Goal: Task Accomplishment & Management: Use online tool/utility

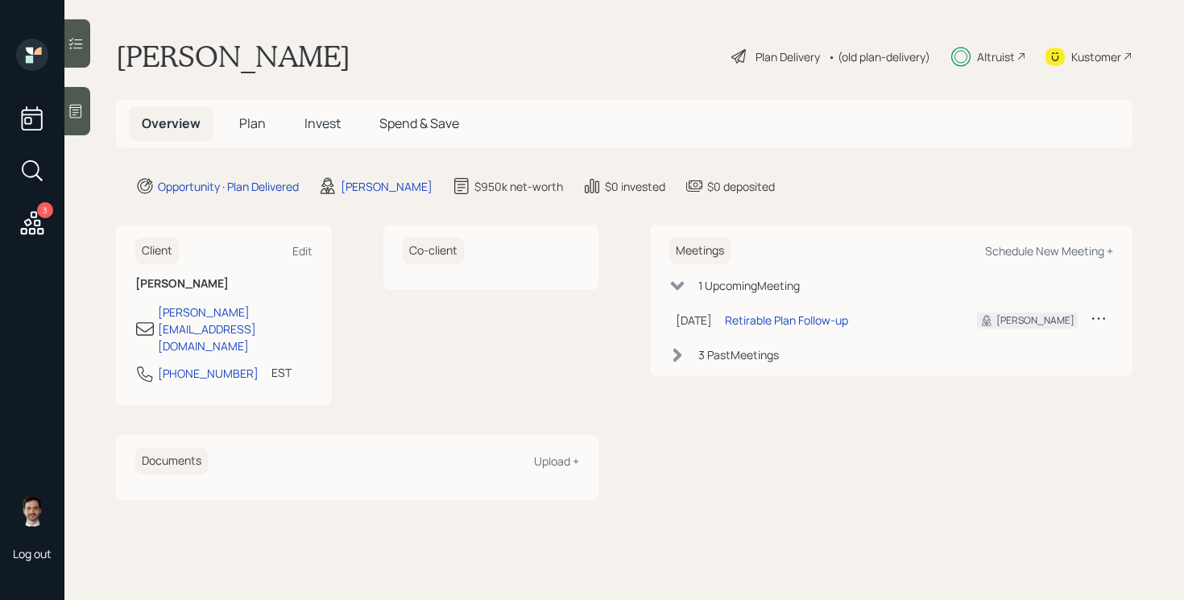
click at [785, 56] on div "Plan Delivery" at bounding box center [788, 56] width 64 height 17
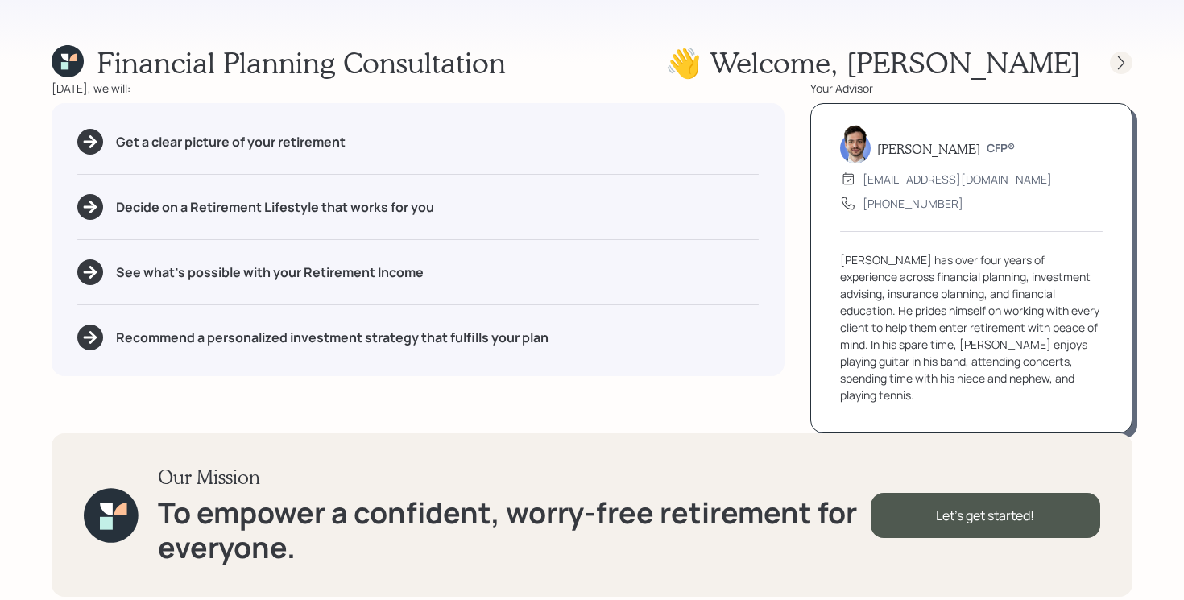
click at [1121, 62] on icon at bounding box center [1121, 63] width 16 height 16
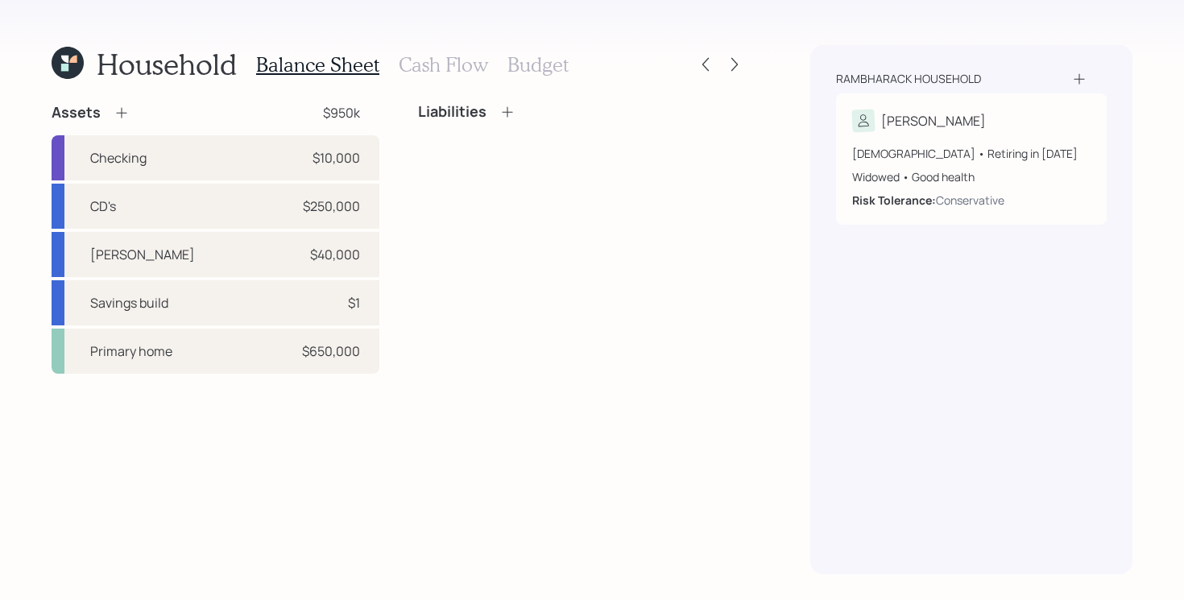
click at [425, 69] on h3 "Cash Flow" at bounding box center [443, 64] width 89 height 23
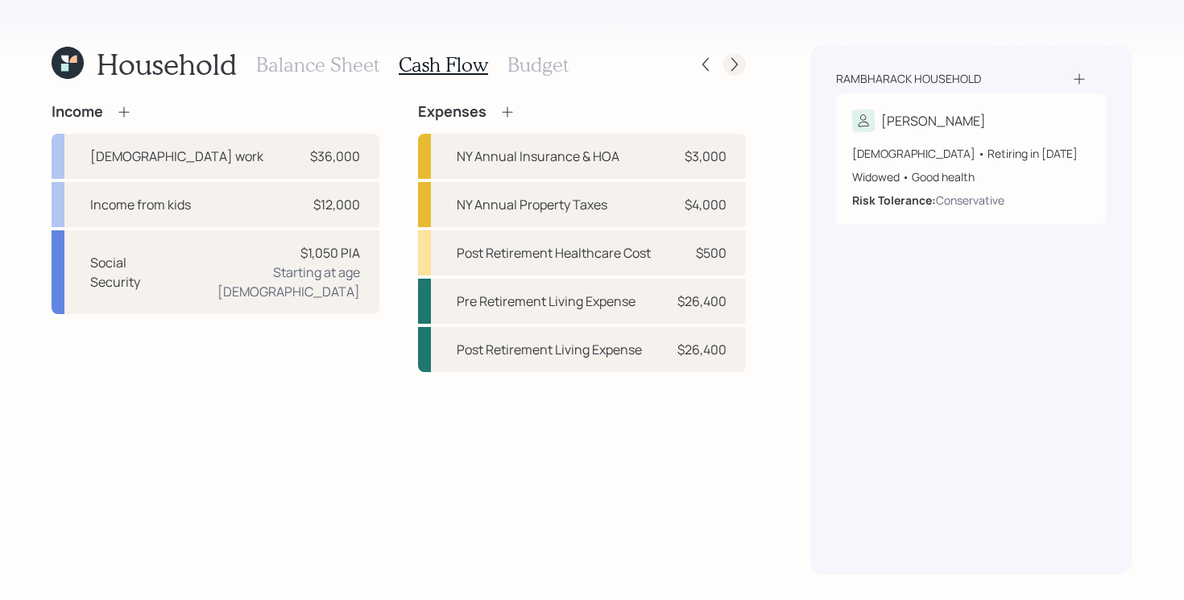
click at [734, 58] on icon at bounding box center [735, 64] width 16 height 16
